Goal: Task Accomplishment & Management: Use online tool/utility

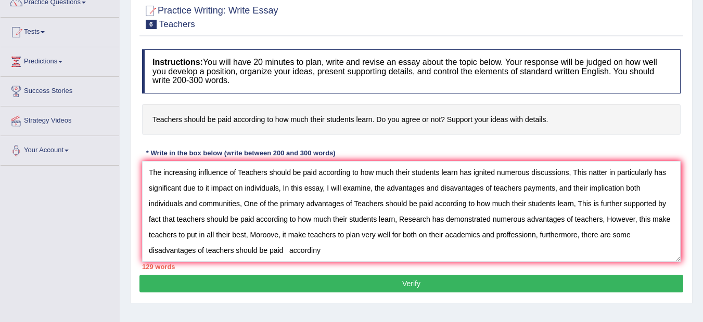
click at [266, 236] on textarea "The increasing influence of Teachers should be paid according to how much their…" at bounding box center [411, 211] width 538 height 101
click at [278, 235] on textarea "The increasing influence of Teachers should be paid according to how much their…" at bounding box center [411, 211] width 538 height 101
click at [537, 235] on textarea "The increasing influence of Teachers should be paid according to how much their…" at bounding box center [411, 211] width 538 height 101
click at [312, 251] on textarea "The increasing influence of Teachers should be paid according to how much their…" at bounding box center [411, 211] width 538 height 101
click at [310, 253] on textarea "The increasing influence of Teachers should be paid according to how much their…" at bounding box center [411, 211] width 538 height 101
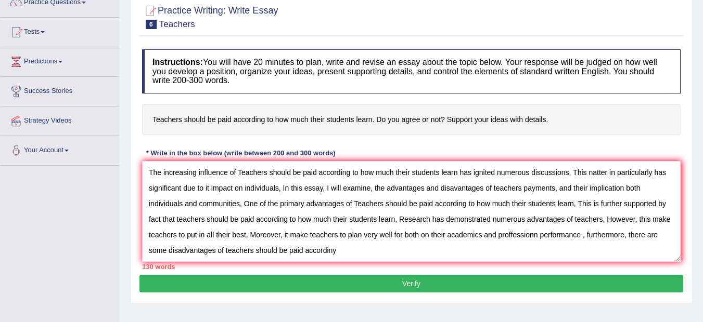
click at [339, 248] on textarea "The increasing influence of Teachers should be paid according to how much their…" at bounding box center [411, 211] width 538 height 101
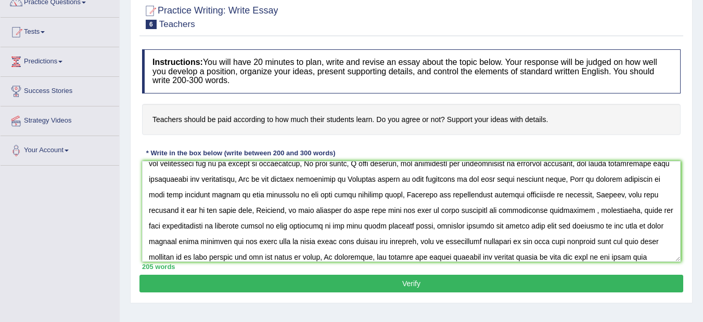
scroll to position [40, 0]
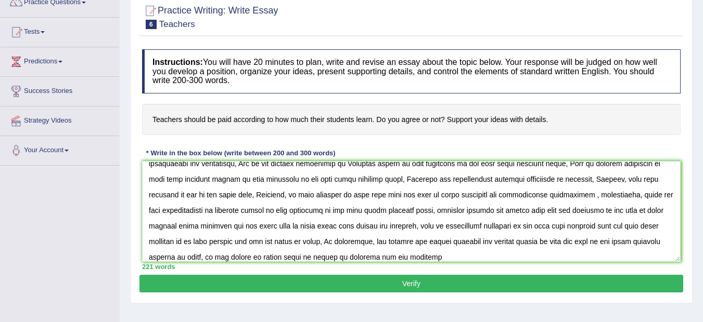
click at [423, 260] on textarea at bounding box center [411, 211] width 538 height 101
click at [396, 258] on textarea at bounding box center [411, 211] width 538 height 101
click at [539, 257] on textarea at bounding box center [411, 211] width 538 height 101
click at [557, 255] on textarea at bounding box center [411, 211] width 538 height 101
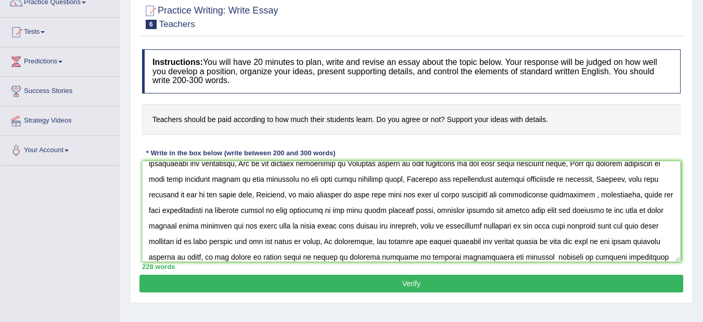
scroll to position [56, 0]
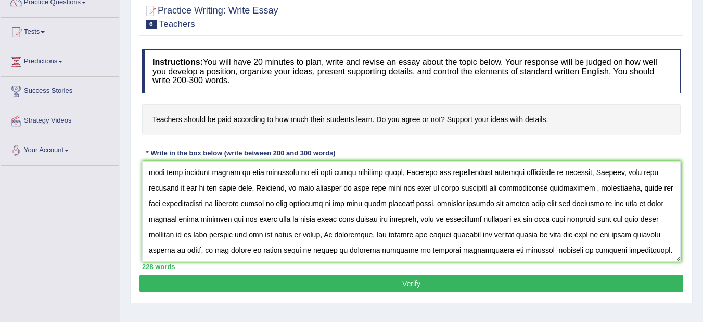
type textarea "The increasing influence of Teachers should be paid according to how much their…"
click at [408, 279] on button "Verify" at bounding box center [411, 284] width 544 height 18
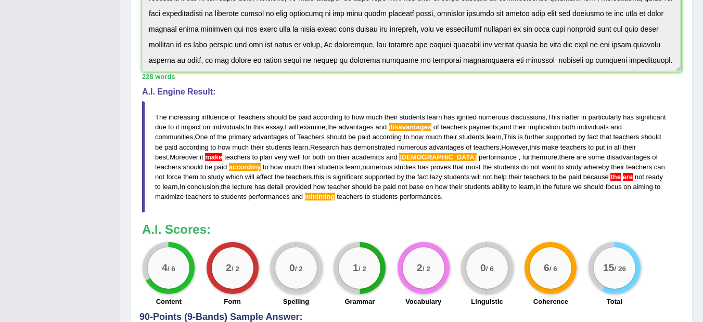
scroll to position [280, 0]
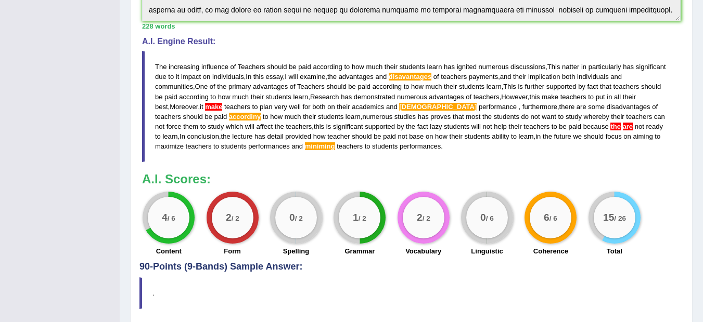
scroll to position [322, 0]
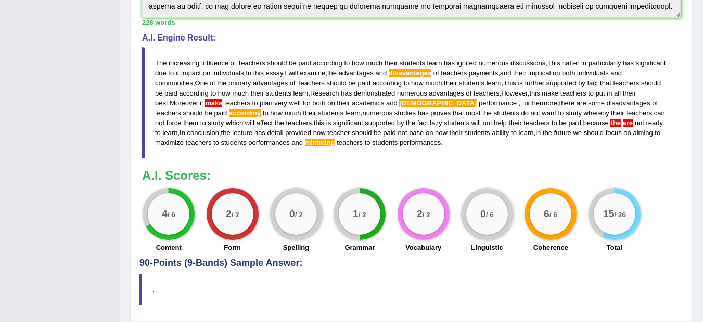
drag, startPoint x: 154, startPoint y: 59, endPoint x: 162, endPoint y: 60, distance: 8.0
click at [162, 60] on blockquote "The increasing influence of Teachers should be paid according to how much their…" at bounding box center [411, 102] width 538 height 111
click at [153, 73] on blockquote "The increasing influence of Teachers should be paid according to how much their…" at bounding box center [411, 102] width 538 height 111
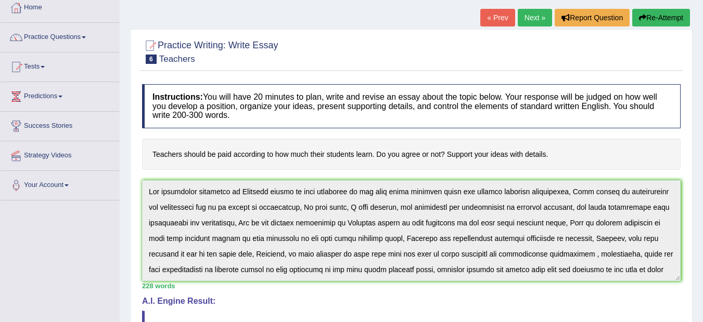
scroll to position [62, 0]
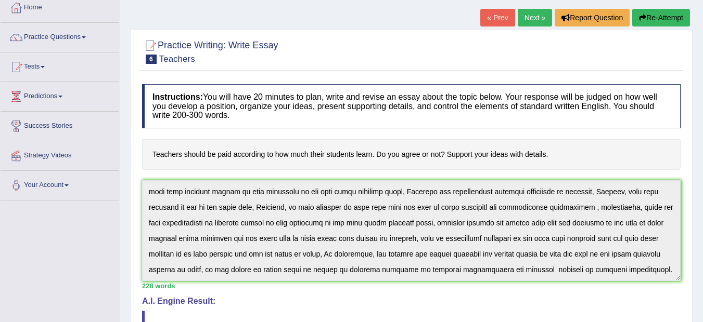
click at [398, 282] on div "Instructions: You will have 20 minutes to plan, write and revise an essay about…" at bounding box center [411, 300] width 544 height 443
click at [661, 15] on button "Re-Attempt" at bounding box center [661, 18] width 58 height 18
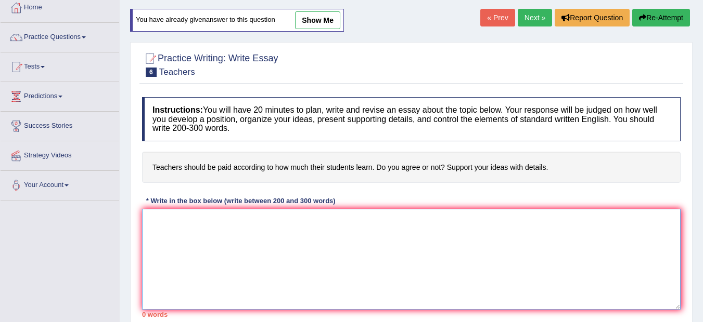
click at [173, 244] on textarea at bounding box center [411, 259] width 538 height 101
paste textarea "The increasing influence of Teachers should be paid according to how much their…"
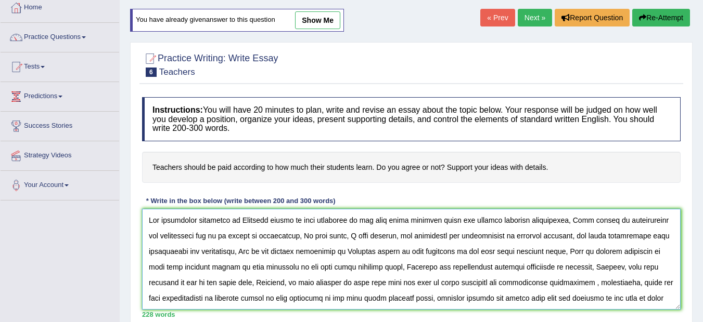
drag, startPoint x: 456, startPoint y: 221, endPoint x: 271, endPoint y: 217, distance: 185.2
click at [271, 217] on textarea at bounding box center [411, 259] width 538 height 101
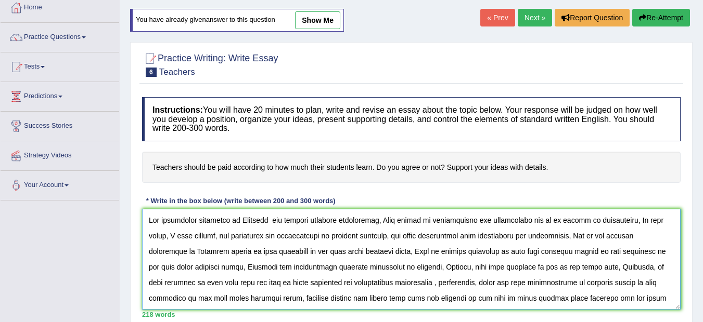
click at [271, 219] on textarea at bounding box center [411, 259] width 538 height 101
click at [269, 221] on textarea at bounding box center [411, 259] width 538 height 101
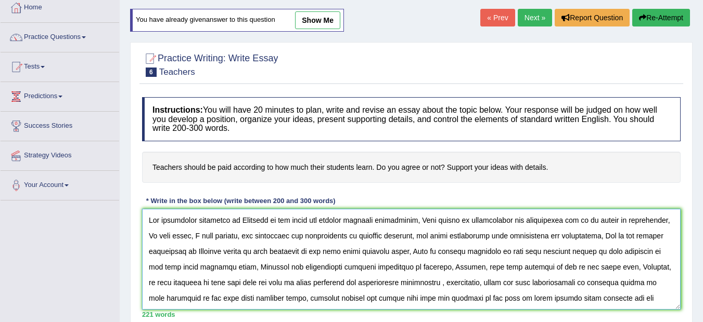
drag, startPoint x: 282, startPoint y: 237, endPoint x: 245, endPoint y: 234, distance: 37.1
click at [245, 234] on textarea at bounding box center [411, 259] width 538 height 101
drag, startPoint x: 328, startPoint y: 238, endPoint x: 287, endPoint y: 237, distance: 41.1
click at [287, 237] on textarea at bounding box center [411, 259] width 538 height 101
drag, startPoint x: 390, startPoint y: 237, endPoint x: 359, endPoint y: 239, distance: 31.3
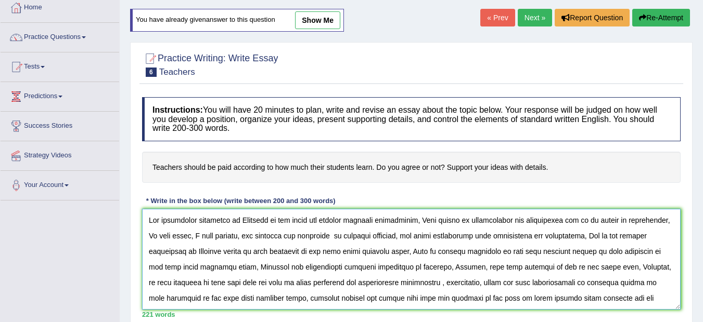
click at [359, 239] on textarea at bounding box center [411, 259] width 538 height 101
drag, startPoint x: 416, startPoint y: 251, endPoint x: 241, endPoint y: 252, distance: 174.3
click at [241, 252] on textarea at bounding box center [411, 259] width 538 height 101
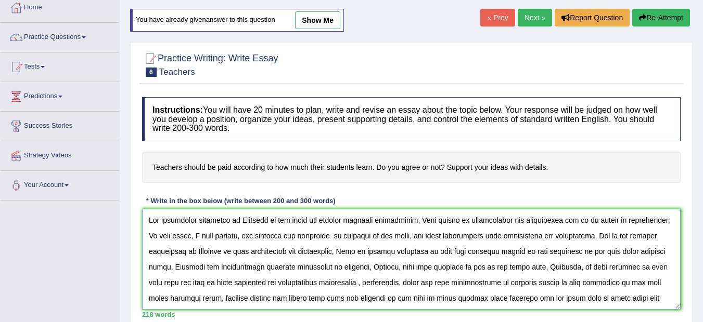
click at [397, 260] on textarea at bounding box center [411, 259] width 538 height 101
click at [403, 267] on textarea at bounding box center [411, 259] width 538 height 101
click at [471, 281] on textarea at bounding box center [411, 259] width 538 height 101
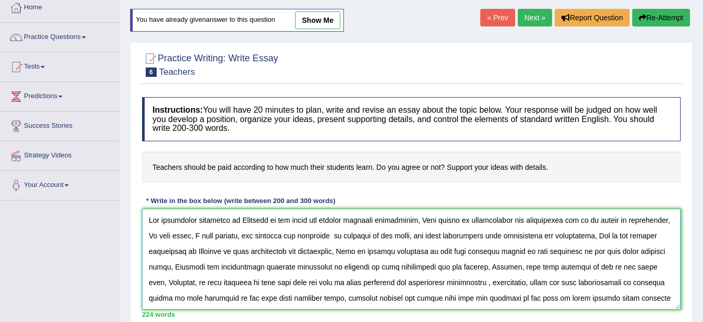
click at [443, 282] on textarea at bounding box center [411, 259] width 538 height 101
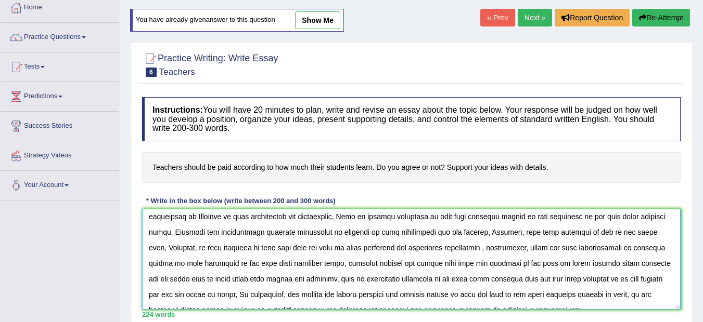
scroll to position [47, 0]
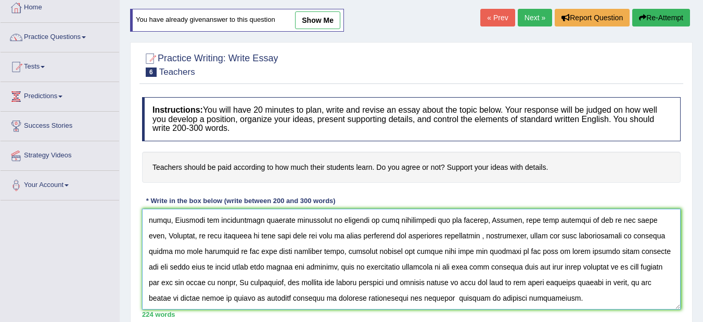
drag, startPoint x: 595, startPoint y: 270, endPoint x: 556, endPoint y: 246, distance: 46.0
click at [556, 246] on textarea at bounding box center [411, 259] width 538 height 101
click at [460, 296] on textarea at bounding box center [411, 259] width 538 height 101
click at [479, 305] on textarea at bounding box center [411, 259] width 538 height 101
click at [477, 302] on textarea at bounding box center [411, 259] width 538 height 101
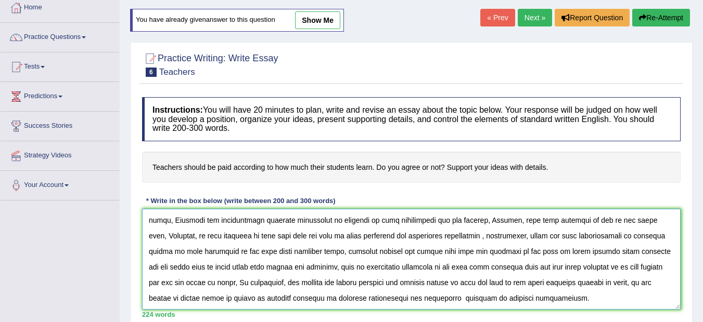
click at [260, 254] on textarea at bounding box center [411, 259] width 538 height 101
click at [257, 234] on textarea at bounding box center [411, 259] width 538 height 101
drag, startPoint x: 240, startPoint y: 236, endPoint x: 221, endPoint y: 236, distance: 19.2
click at [221, 236] on textarea at bounding box center [411, 259] width 538 height 101
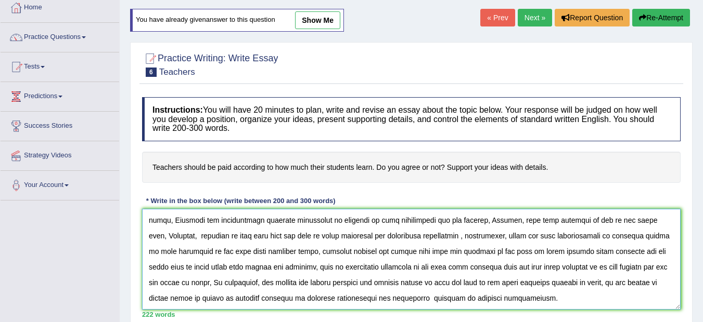
click at [219, 233] on textarea at bounding box center [411, 259] width 538 height 101
click at [219, 236] on textarea at bounding box center [411, 259] width 538 height 101
drag, startPoint x: 201, startPoint y: 283, endPoint x: 179, endPoint y: 282, distance: 21.9
click at [179, 282] on textarea at bounding box center [411, 259] width 538 height 101
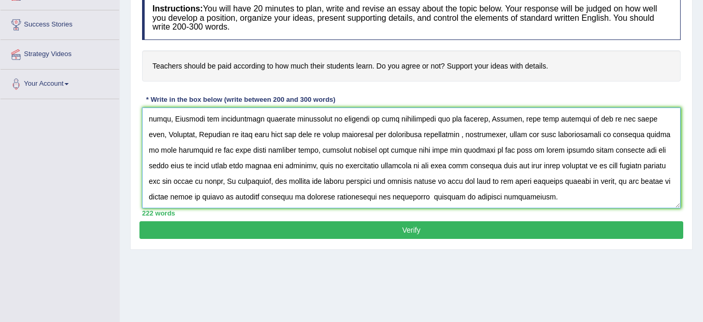
scroll to position [162, 0]
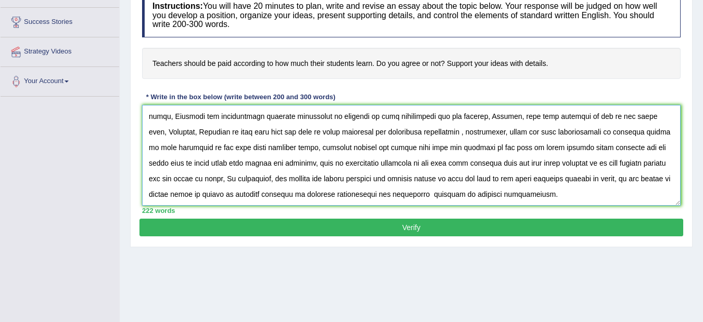
type textarea "The increasing influence of Teachers on our lives has ignited numerous discussi…"
click at [402, 228] on button "Verify" at bounding box center [411, 228] width 544 height 18
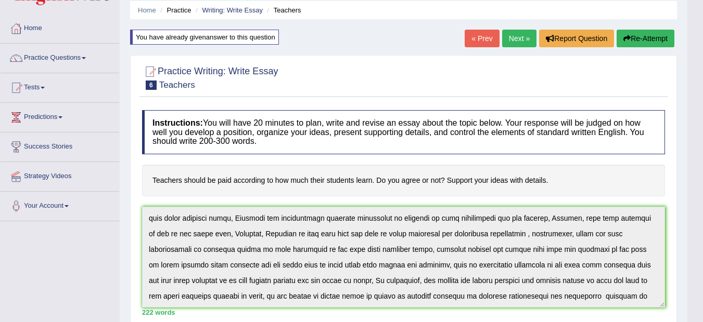
scroll to position [0, 0]
